Goal: Contribute content: Contribute content

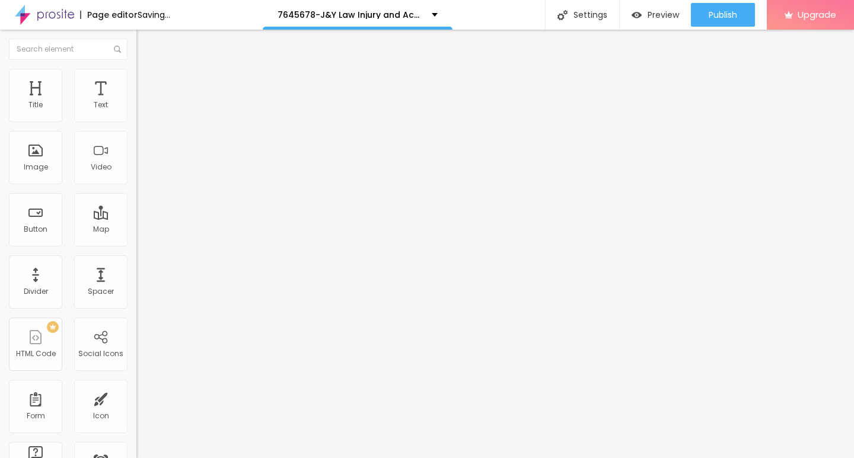
click at [136, 102] on span "Add image" at bounding box center [160, 97] width 49 height 10
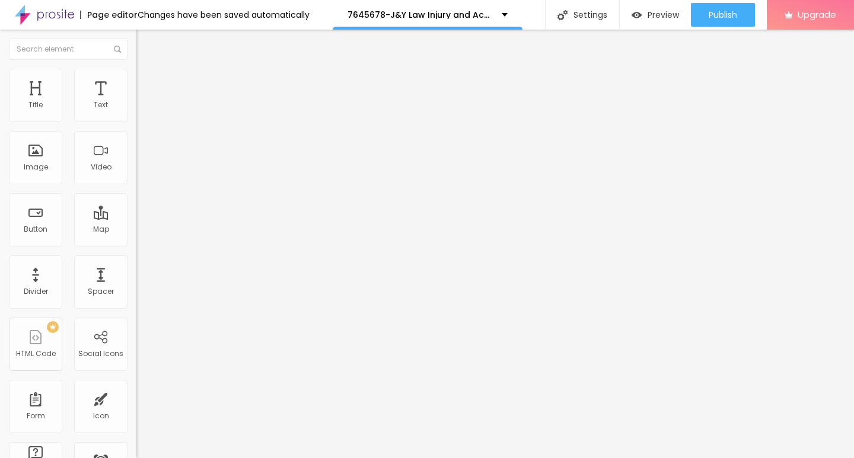
click at [136, 71] on img at bounding box center [141, 74] width 11 height 11
type input "95"
type input "75"
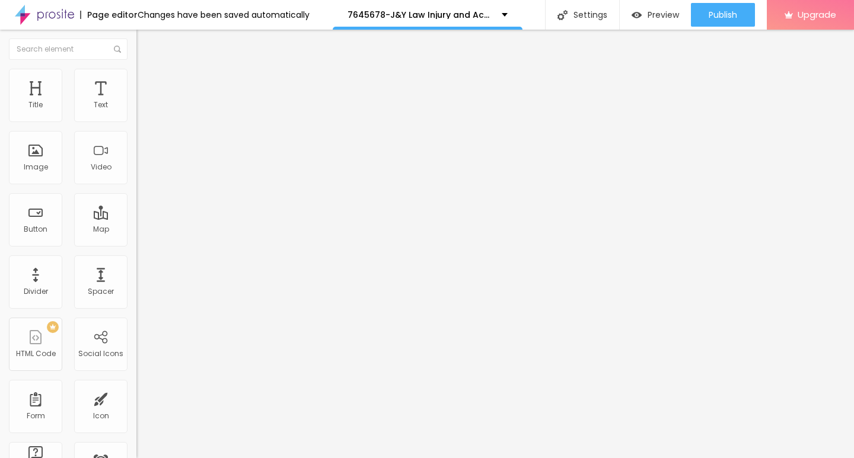
type input "45"
type input "25"
type input "20"
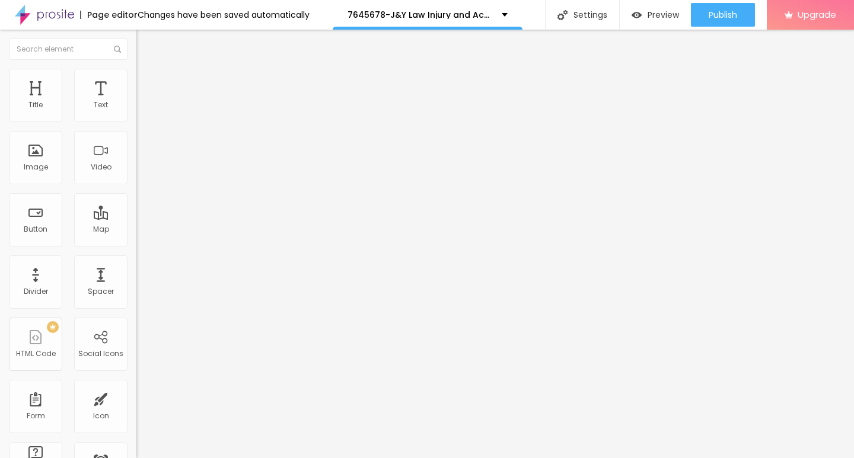
type input "20"
type input "15"
type input "10"
drag, startPoint x: 122, startPoint y: 125, endPoint x: 0, endPoint y: 123, distance: 122.2
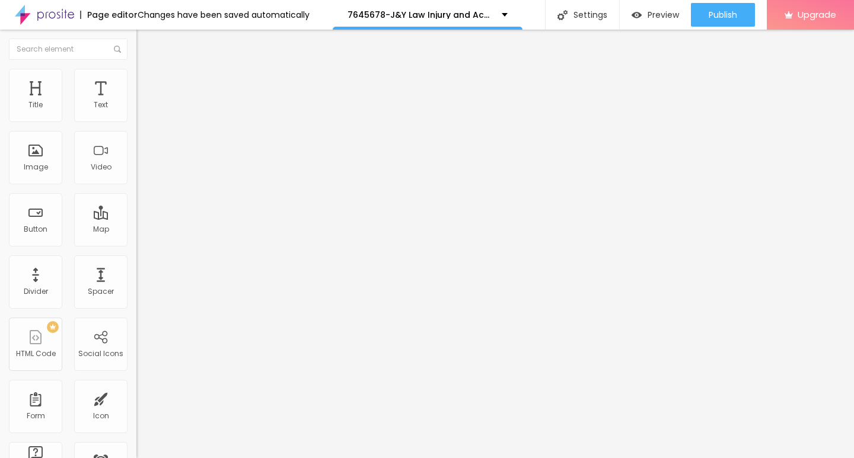
type input "10"
click at [136, 122] on input "range" at bounding box center [174, 116] width 76 height 9
click at [145, 41] on img "button" at bounding box center [149, 43] width 9 height 9
click at [142, 109] on icon "button" at bounding box center [144, 106] width 5 height 5
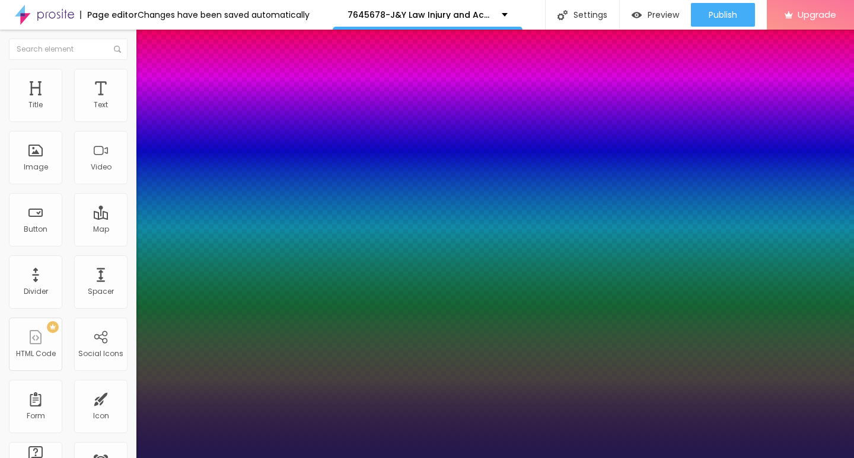
type input "1"
type input "14"
type input "1"
type input "16"
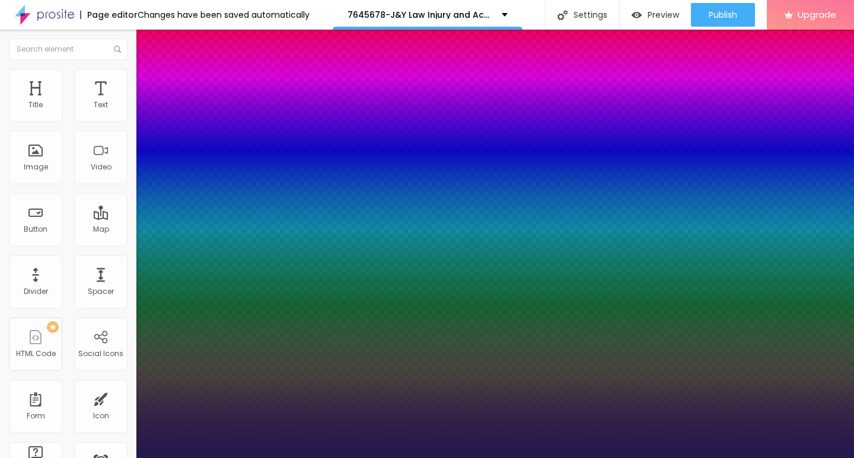
type input "16"
type input "1"
type input "17"
type input "1"
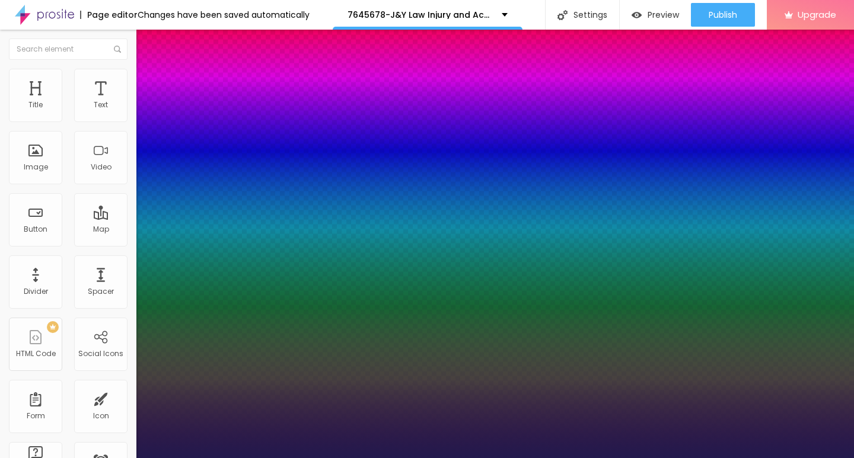
type input "18"
type input "1"
type input "20"
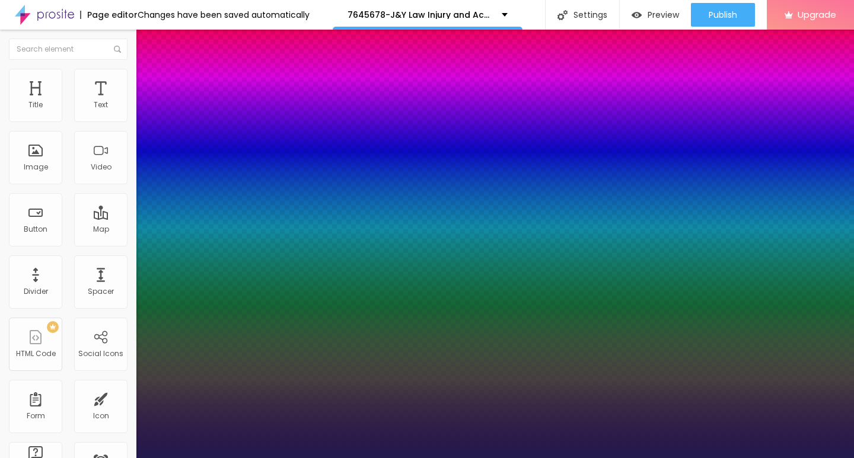
type input "1"
type input "21"
type input "1"
type input "22"
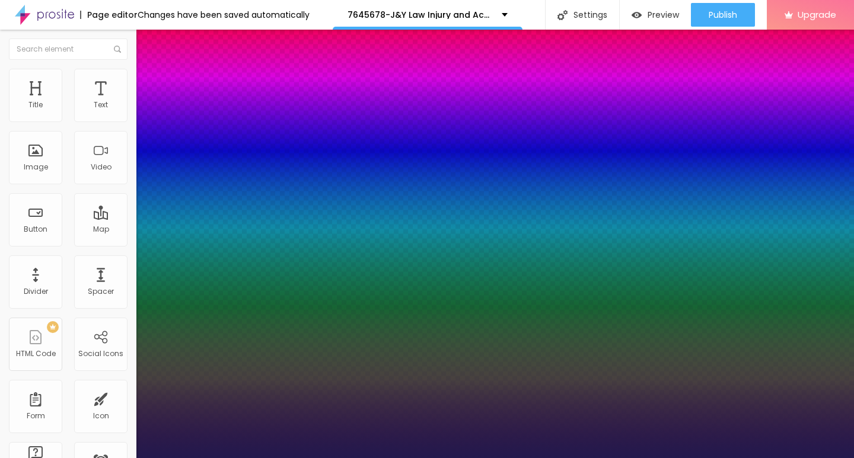
type input "22"
type input "1"
type input "23"
type input "1"
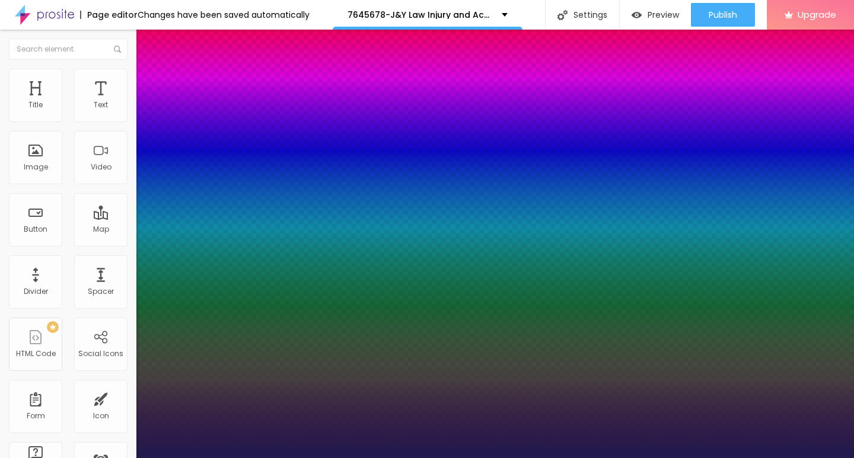
type input "24"
type input "1"
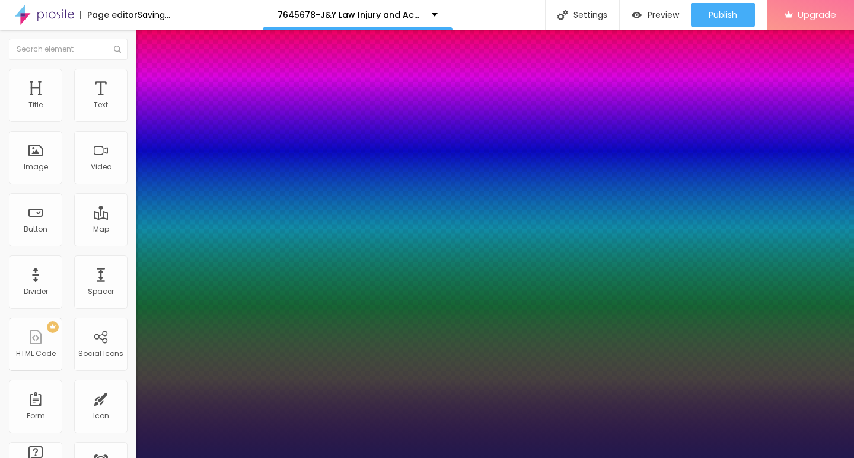
type input "25"
type input "1"
type input "26"
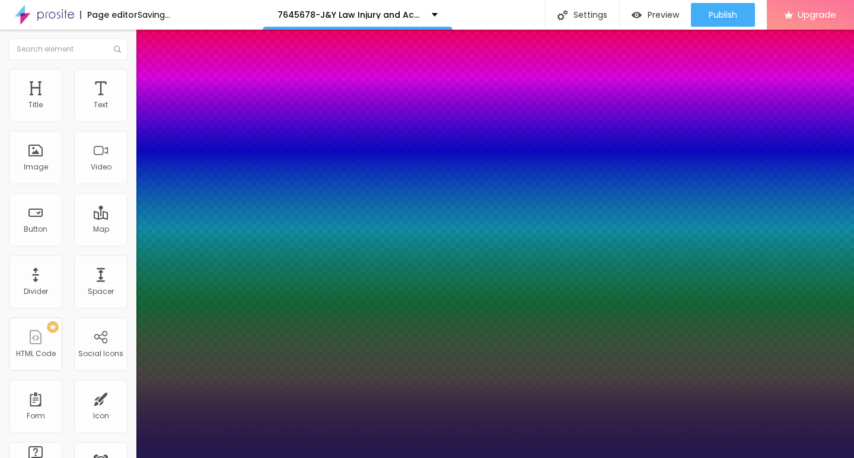
type input "1"
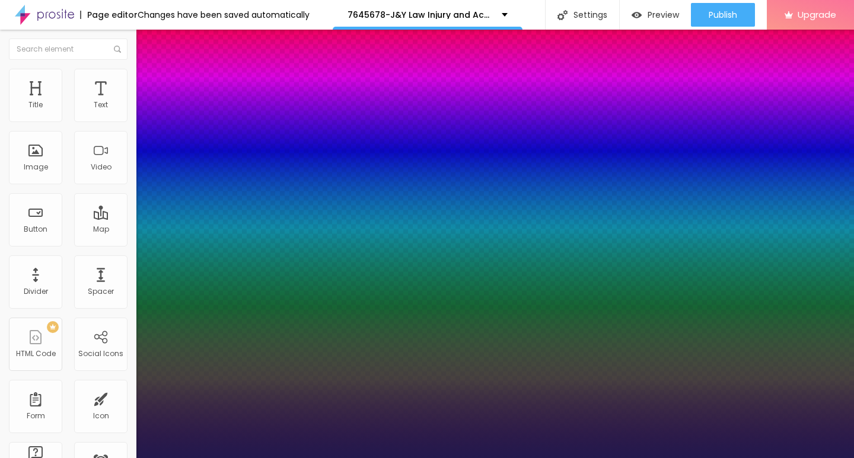
type input "27"
type input "1"
type input "26"
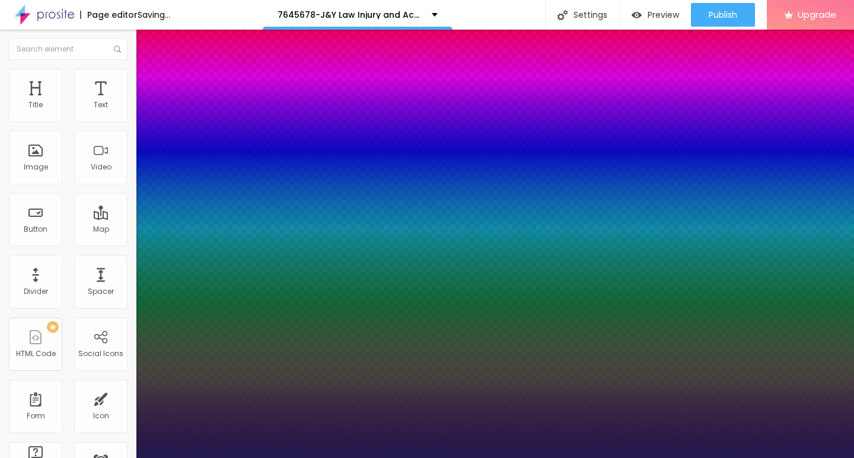
type input "1"
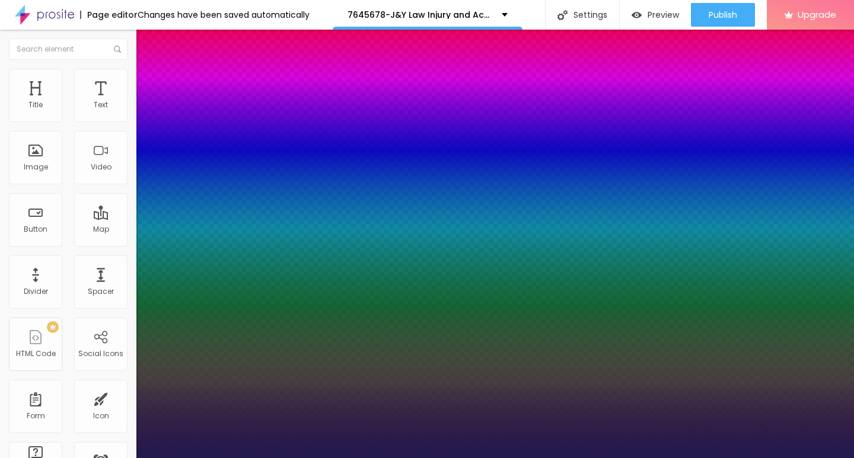
type input "25"
type input "1"
drag, startPoint x: 158, startPoint y: 199, endPoint x: 168, endPoint y: 199, distance: 10.7
type input "25"
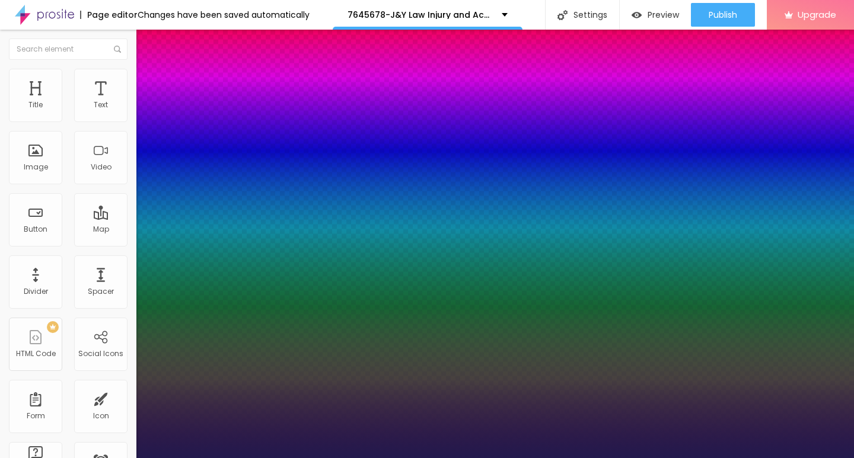
click at [335, 458] on div at bounding box center [427, 458] width 854 height 0
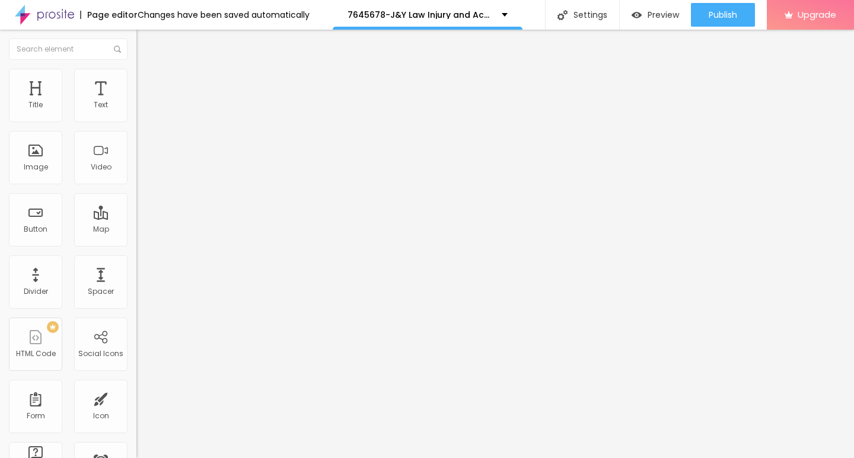
click at [145, 46] on img "button" at bounding box center [149, 43] width 9 height 9
click at [136, 111] on input "Click me" at bounding box center [207, 106] width 142 height 12
drag, startPoint x: 52, startPoint y: 133, endPoint x: 4, endPoint y: 132, distance: 48.6
click at [136, 132] on div "Text Click me Align Size Default Small Default Big Link URL https:// Open in ne…" at bounding box center [204, 178] width 136 height 173
paste input "→ VIEW DOCUMENT HERE"
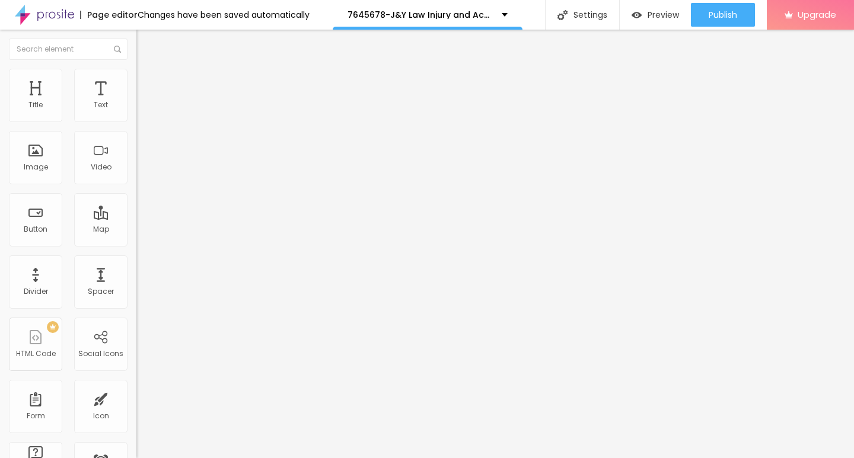
type input "→ VIEW DOCUMENT HERE"
drag, startPoint x: 47, startPoint y: 246, endPoint x: 9, endPoint y: 245, distance: 38.0
click at [136, 244] on input "https://" at bounding box center [207, 238] width 142 height 12
paste input "[DOMAIN_NAME]"
type input "[URL][DOMAIN_NAME]"
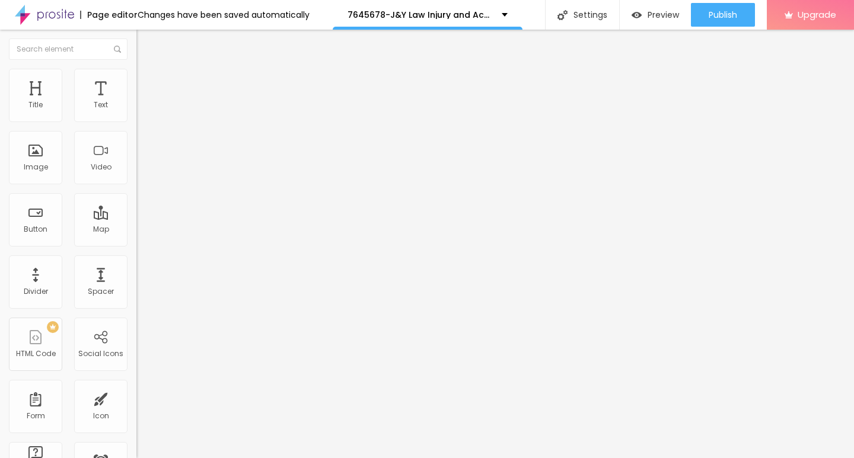
scroll to position [0, 1]
click at [136, 75] on img at bounding box center [141, 74] width 11 height 11
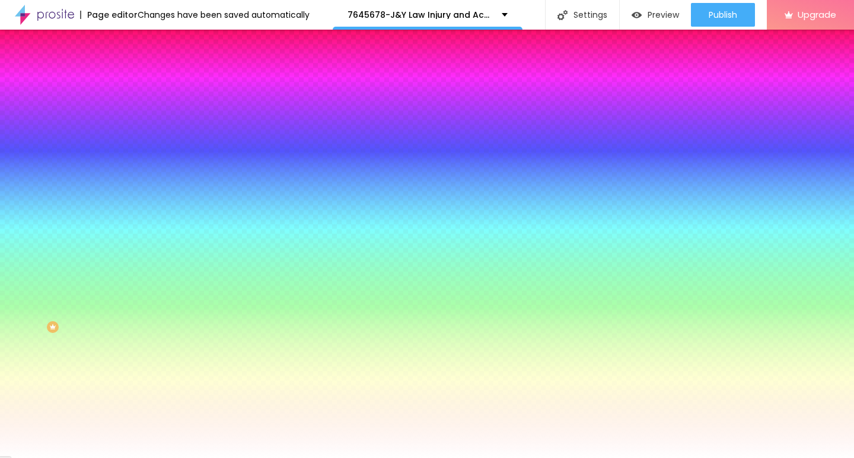
click at [141, 148] on icon "button" at bounding box center [144, 150] width 7 height 7
type input "16"
type input "17"
type input "18"
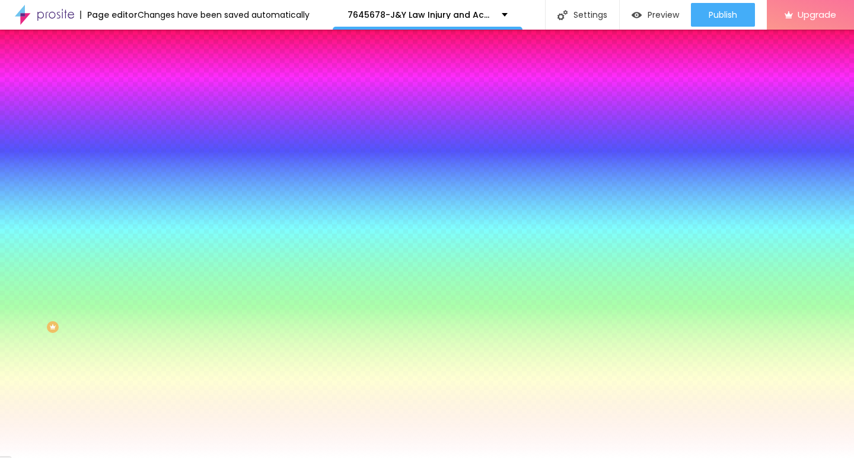
type input "18"
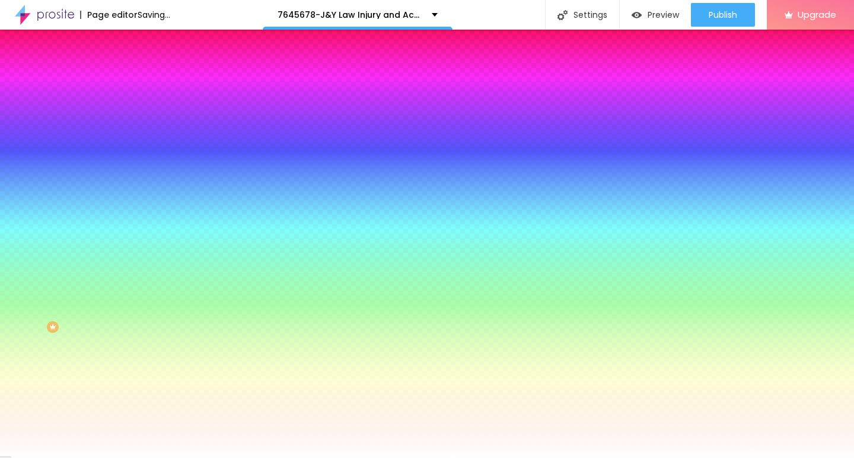
type input "19"
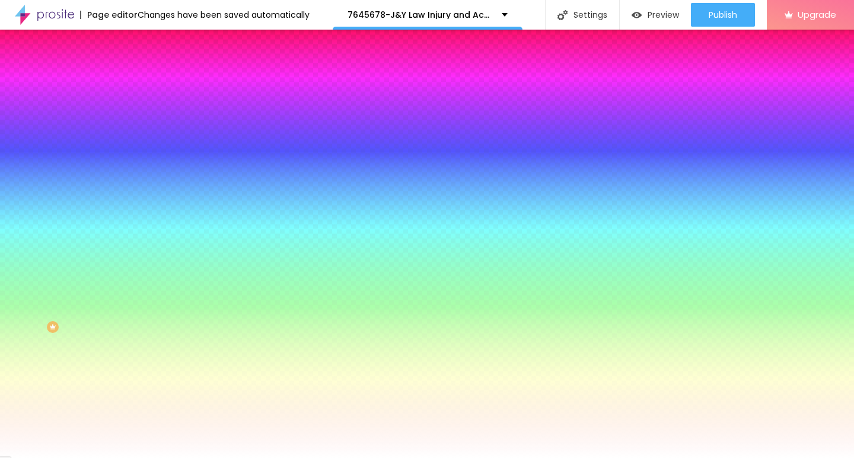
type input "20"
type input "21"
type input "22"
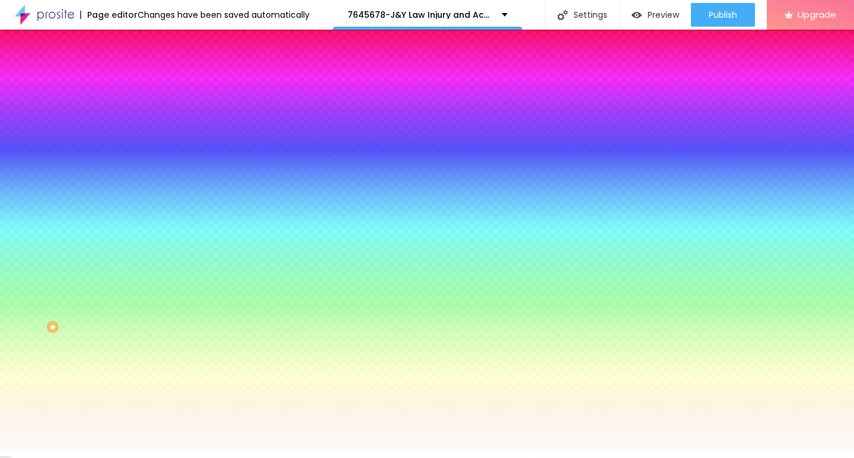
type input "22"
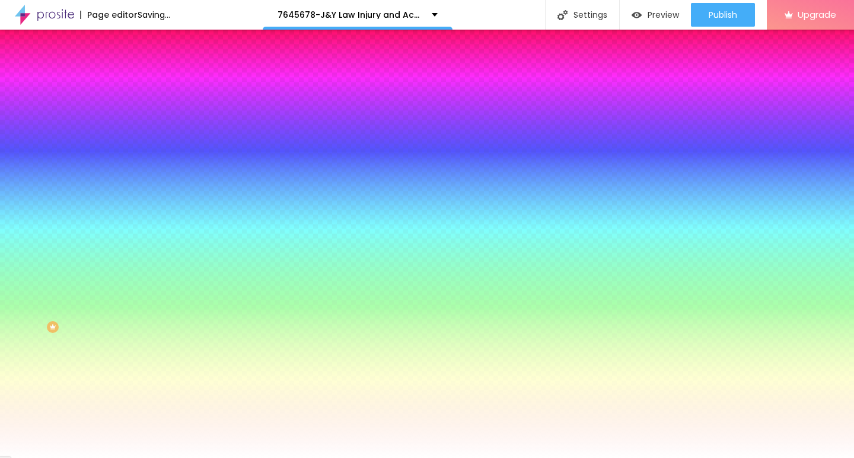
drag, startPoint x: 178, startPoint y: 227, endPoint x: 203, endPoint y: 226, distance: 24.3
type input "22"
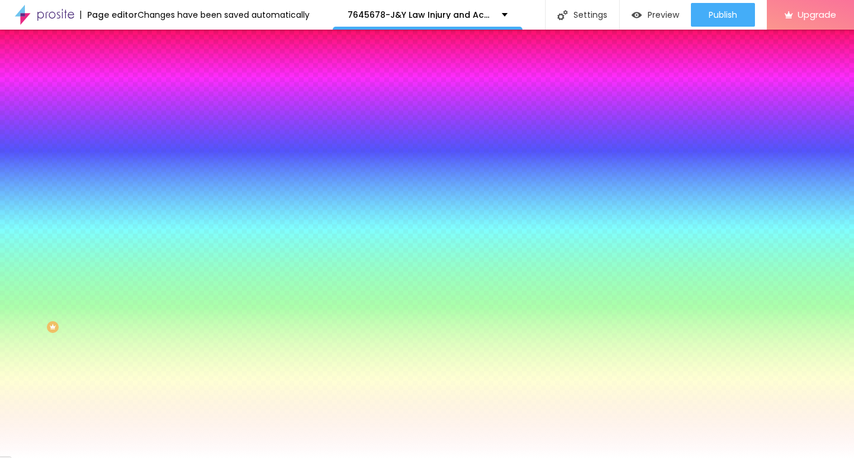
click at [343, 458] on div at bounding box center [427, 458] width 854 height 0
click at [136, 68] on img at bounding box center [141, 62] width 11 height 11
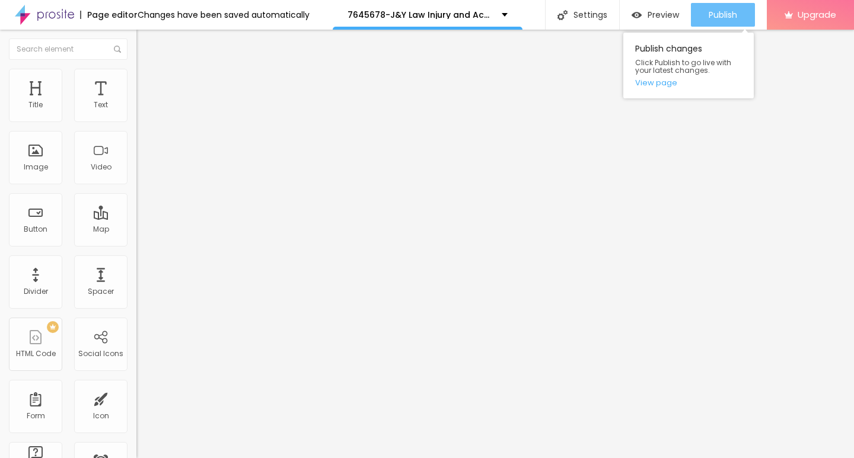
click at [712, 18] on span "Publish" at bounding box center [723, 14] width 28 height 9
